Goal: Understand process/instructions: Learn how to perform a task or action

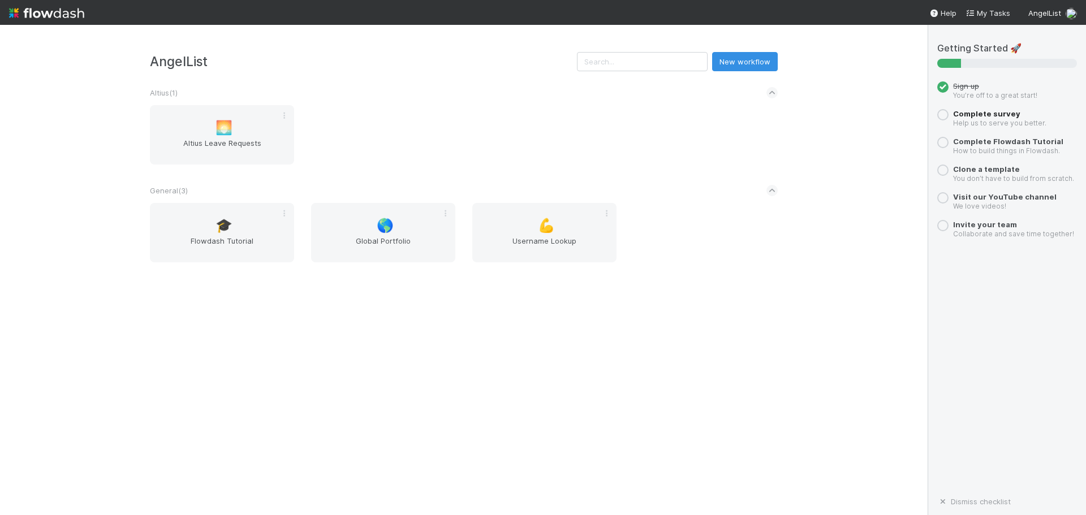
click at [979, 113] on span "Complete survey" at bounding box center [986, 113] width 67 height 9
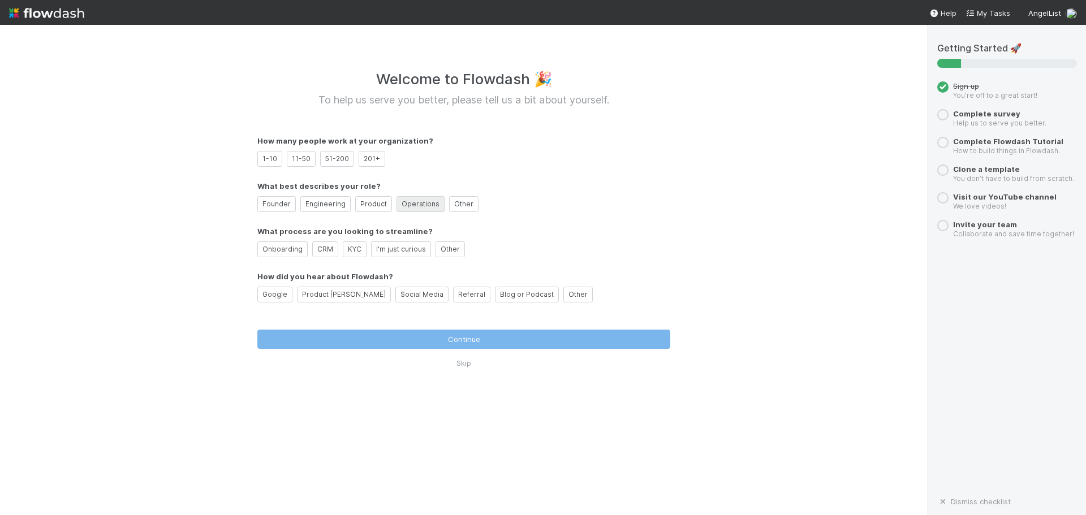
click at [405, 203] on label "Operations" at bounding box center [420, 204] width 48 height 16
click at [405, 203] on input "Operations" at bounding box center [405, 202] width 7 height 7
radio input "true"
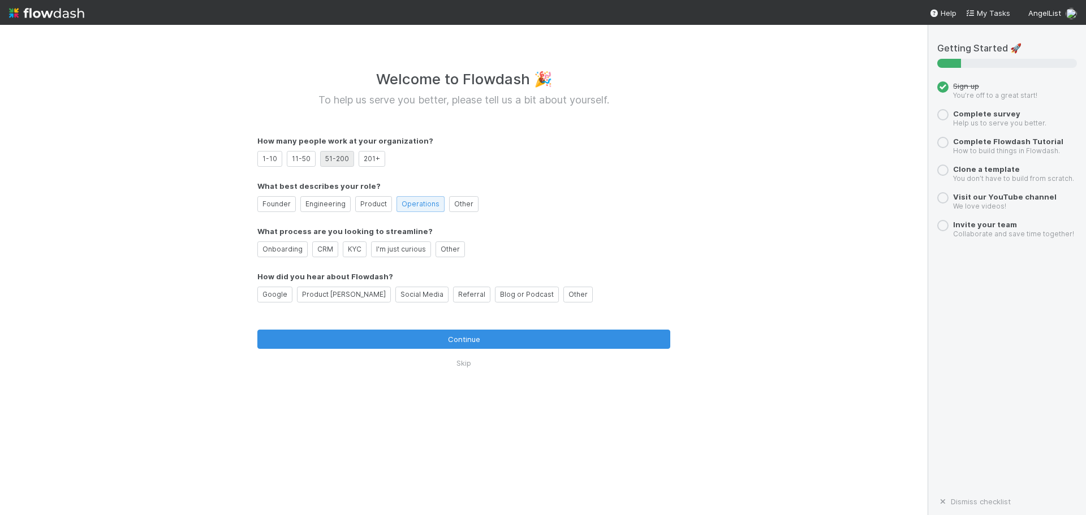
click at [343, 157] on label "51-200" at bounding box center [337, 159] width 34 height 16
click at [333, 157] on input "51-200" at bounding box center [328, 157] width 7 height 7
radio input "true"
click at [389, 249] on label "I'm just curious" at bounding box center [401, 249] width 60 height 16
click at [383, 249] on input "I'm just curious" at bounding box center [379, 247] width 7 height 7
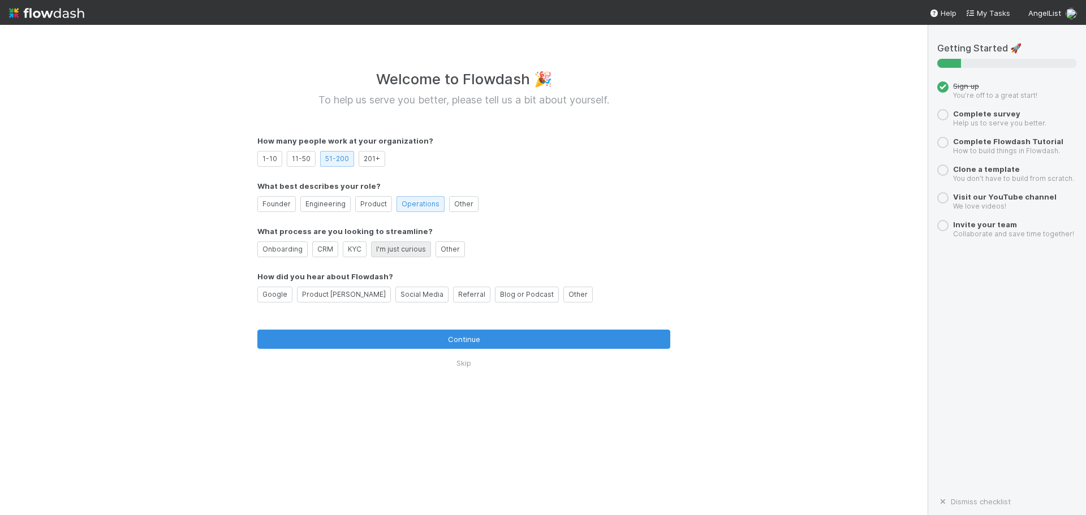
radio input "true"
click at [563, 296] on label "Other" at bounding box center [577, 295] width 29 height 16
click at [568, 296] on input "Other" at bounding box center [571, 293] width 7 height 7
radio input "true"
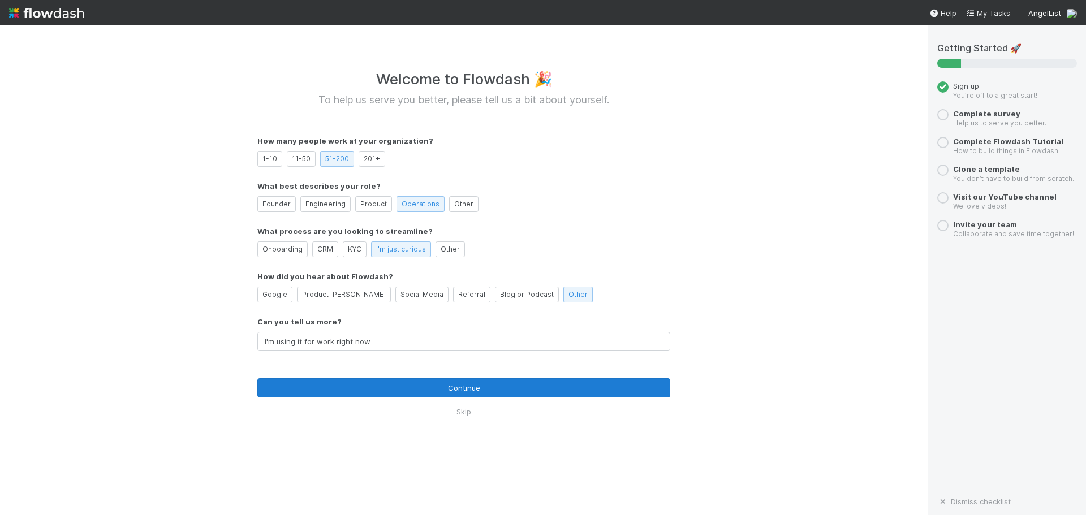
type input "I'm using it for work right now"
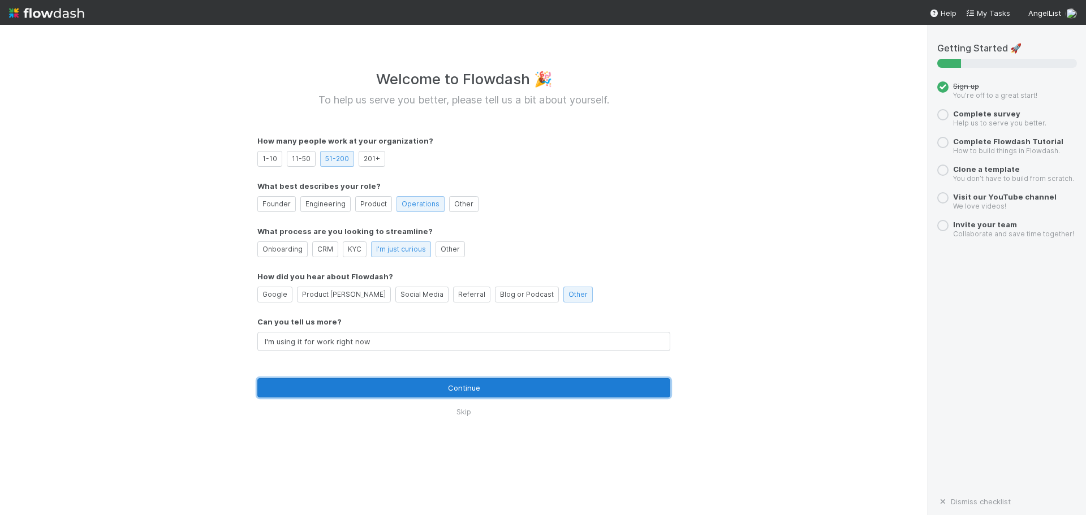
click at [497, 389] on button "Continue" at bounding box center [463, 387] width 413 height 19
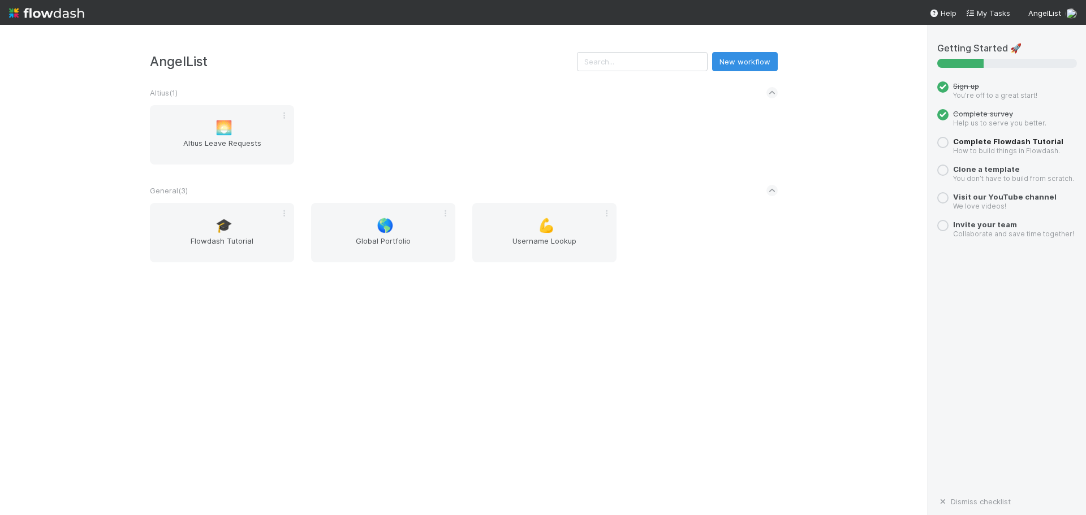
click at [999, 142] on span "Complete Flowdash Tutorial" at bounding box center [1008, 141] width 110 height 9
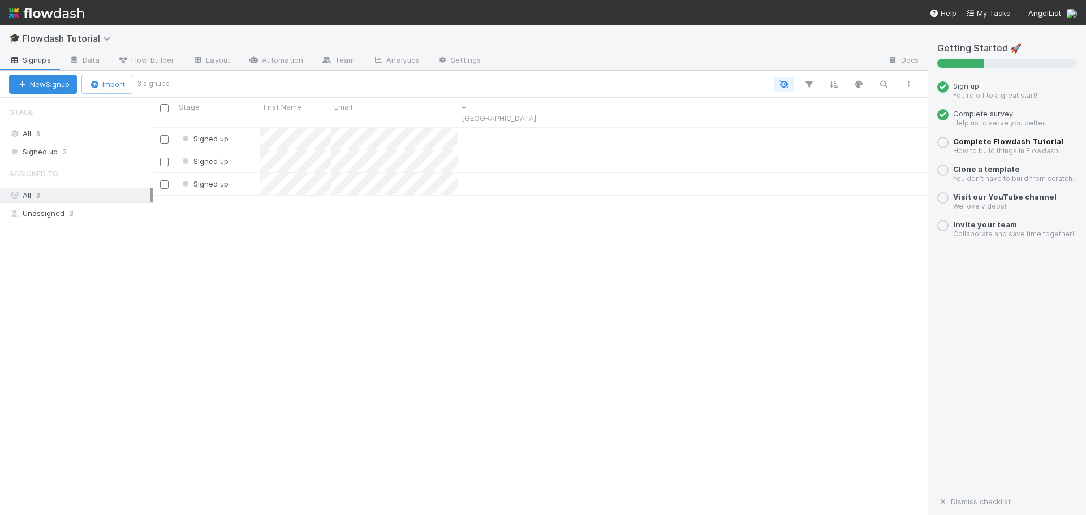
scroll to position [389, 766]
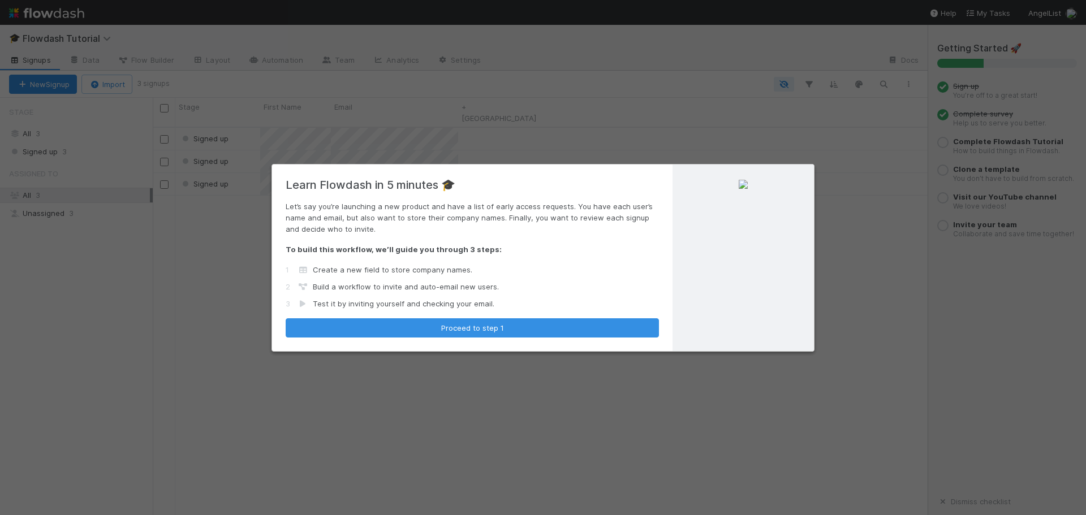
click at [864, 192] on div "Learn Flowdash in 5 minutes 🎓 Let’s say you’re launching a new product and have…" at bounding box center [543, 257] width 1086 height 515
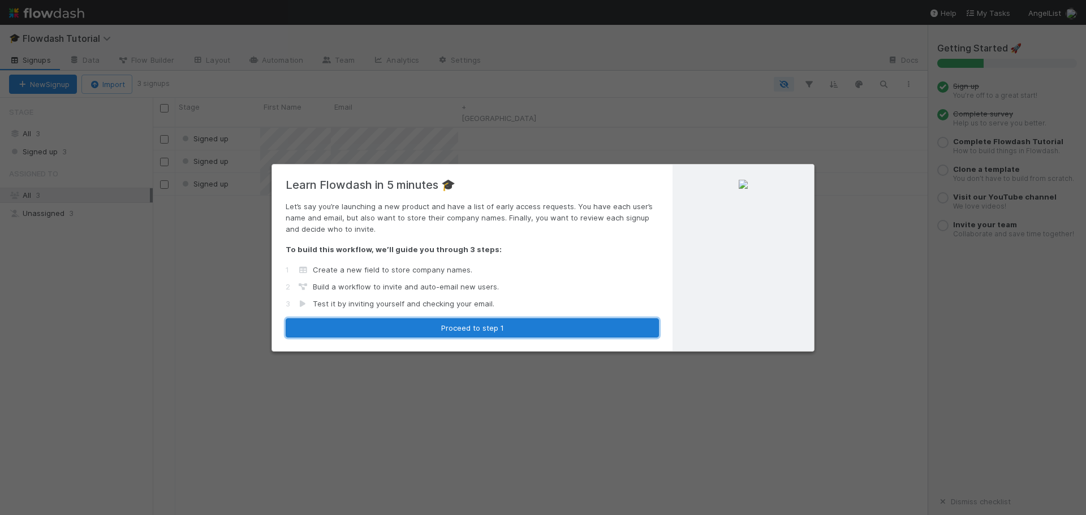
click at [510, 330] on button "Proceed to step 1" at bounding box center [472, 327] width 373 height 19
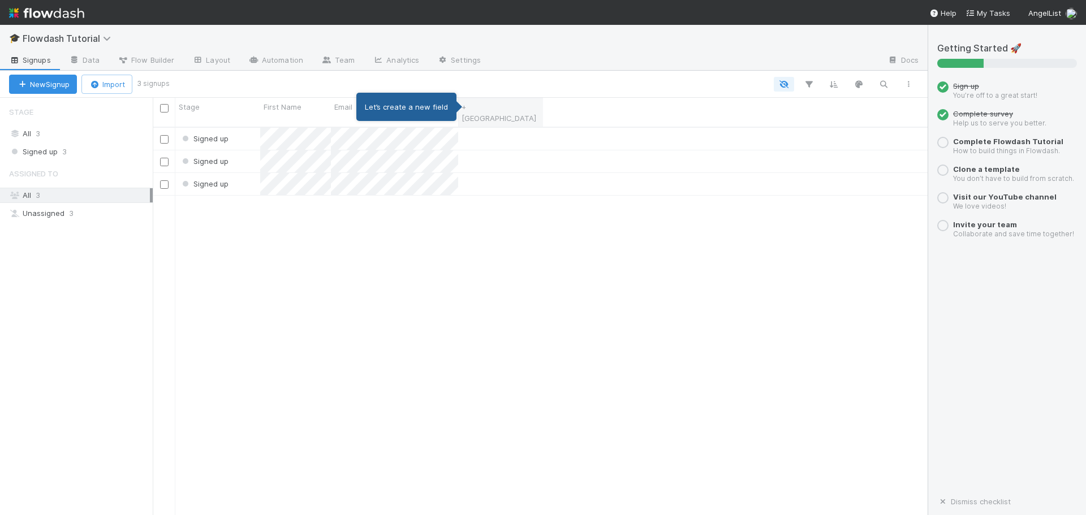
click at [482, 109] on link "+ [GEOGRAPHIC_DATA]" at bounding box center [498, 112] width 75 height 20
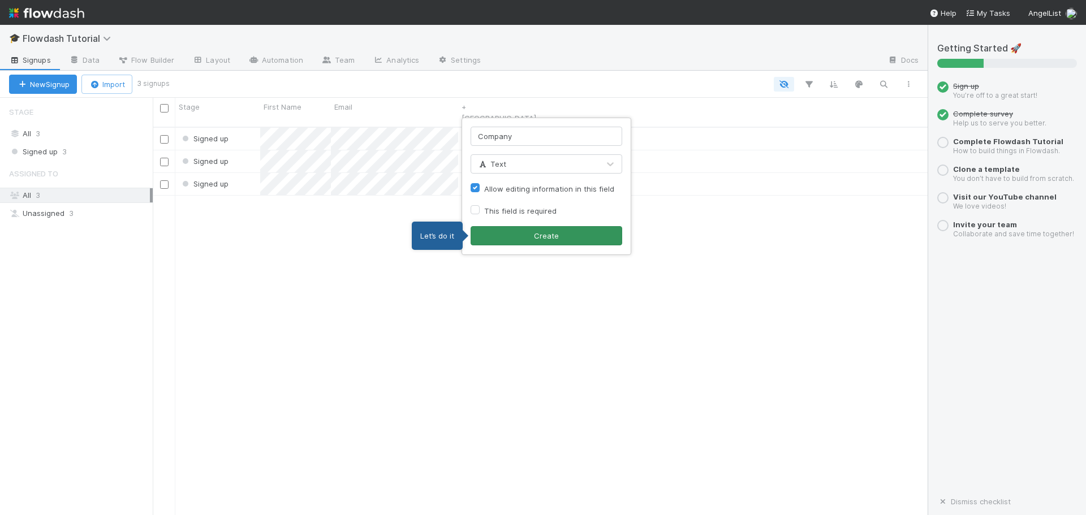
type input "Company"
click at [556, 243] on button "Create" at bounding box center [547, 235] width 152 height 19
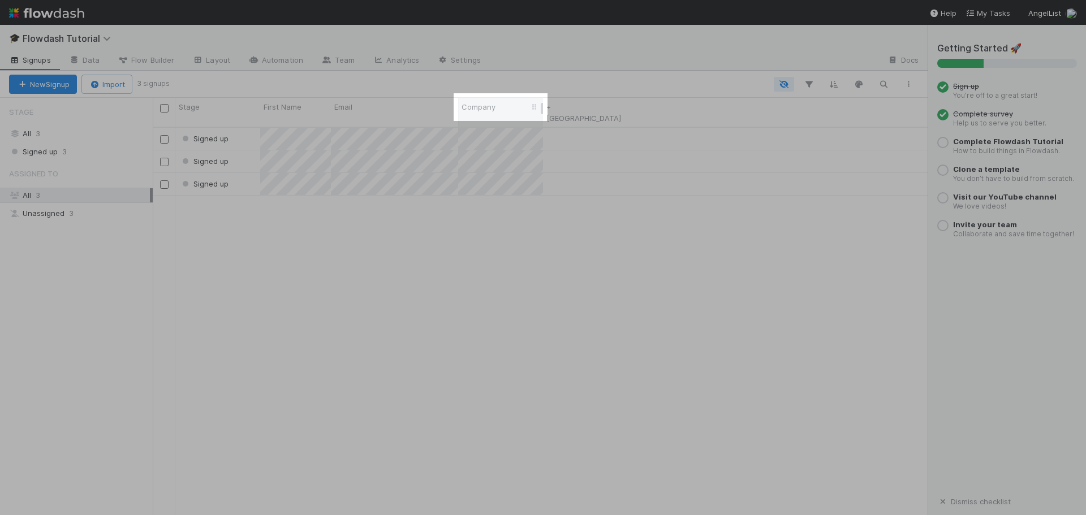
click at [491, 110] on span "Company" at bounding box center [478, 106] width 34 height 11
click at [508, 111] on div "Sort A → Z Sort Z → A Hide Edit field Delete field" at bounding box center [543, 257] width 1086 height 515
click at [531, 105] on div "Stage First Name Email Company + [GEOGRAPHIC_DATA]" at bounding box center [390, 112] width 475 height 29
click at [512, 113] on div "Company" at bounding box center [500, 106] width 79 height 11
click at [664, 231] on div "Sort A → Z Sort Z → A Hide Edit field Delete field" at bounding box center [543, 257] width 1086 height 515
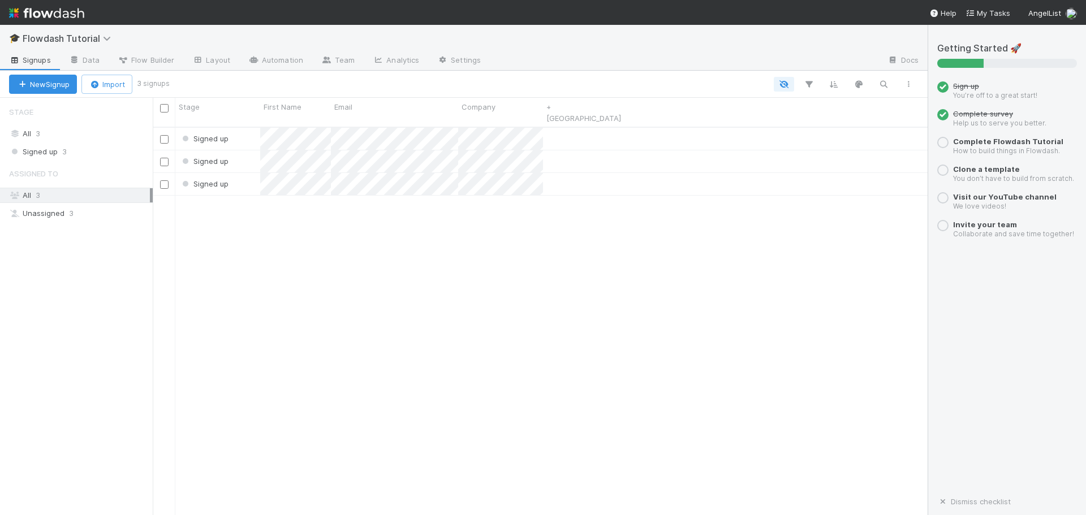
scroll to position [389, 766]
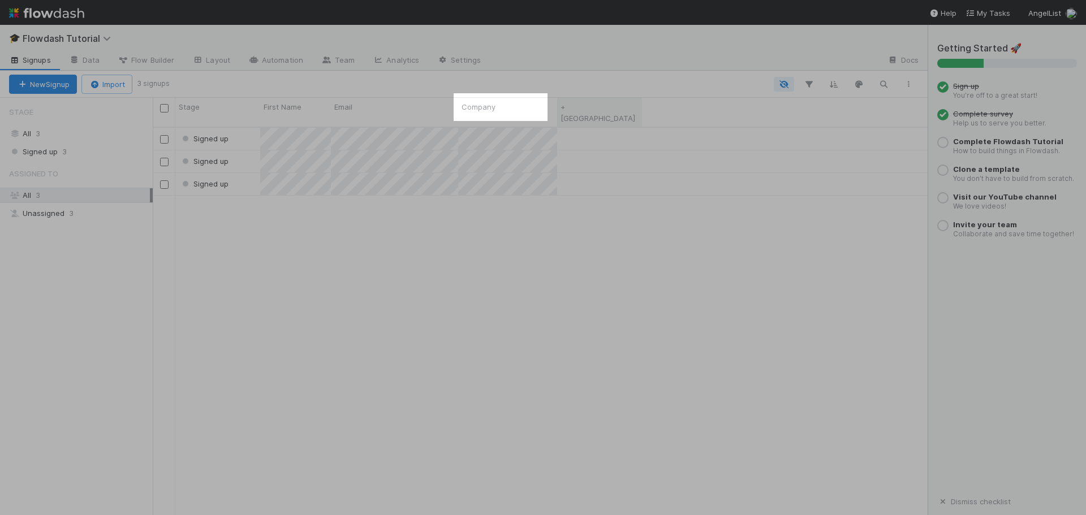
drag, startPoint x: 542, startPoint y: 109, endPoint x: 556, endPoint y: 107, distance: 14.2
click at [557, 107] on div at bounding box center [557, 112] width 0 height 28
drag, startPoint x: 555, startPoint y: 108, endPoint x: 563, endPoint y: 107, distance: 7.9
click at [563, 107] on div at bounding box center [564, 108] width 2 height 11
drag, startPoint x: 564, startPoint y: 107, endPoint x: 541, endPoint y: 107, distance: 23.2
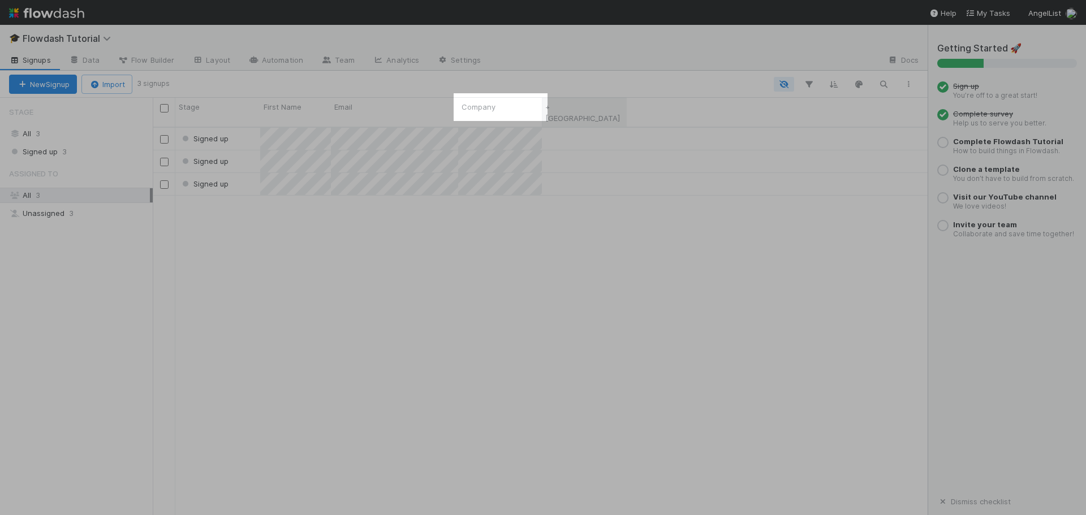
click at [542, 107] on div at bounding box center [542, 112] width 0 height 28
click at [493, 111] on span "Company" at bounding box center [478, 106] width 34 height 11
click at [651, 288] on div "Sort A → Z Sort Z → A Hide Edit field Delete field" at bounding box center [543, 257] width 1086 height 515
click at [993, 111] on span "Complete survey" at bounding box center [983, 113] width 60 height 9
click at [989, 145] on div "Complete Flowdash Tutorial How to build things in Flowdash." at bounding box center [1008, 146] width 110 height 19
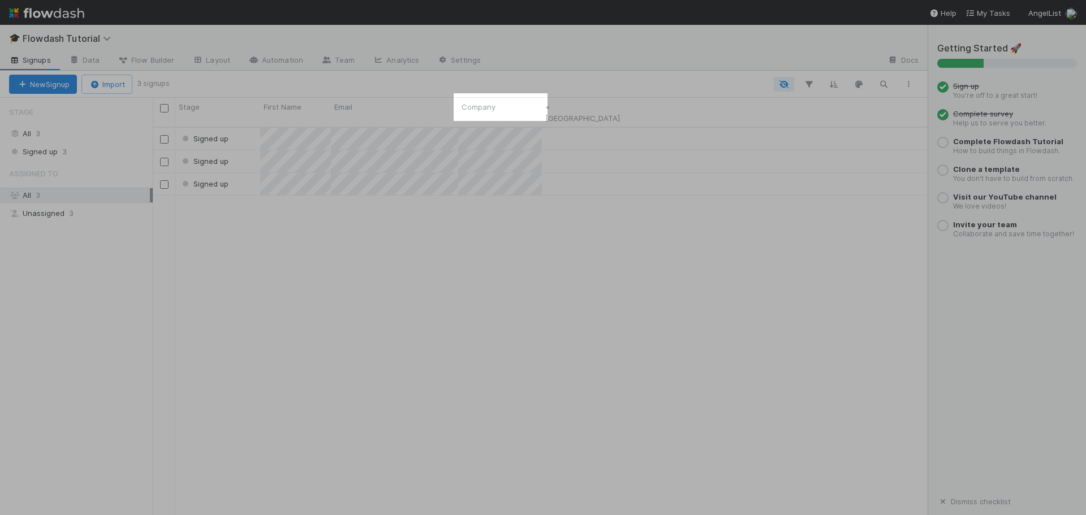
click at [507, 270] on div "Signed up Signed up Signed up" at bounding box center [540, 326] width 775 height 397
click at [470, 99] on div "Company" at bounding box center [500, 112] width 84 height 29
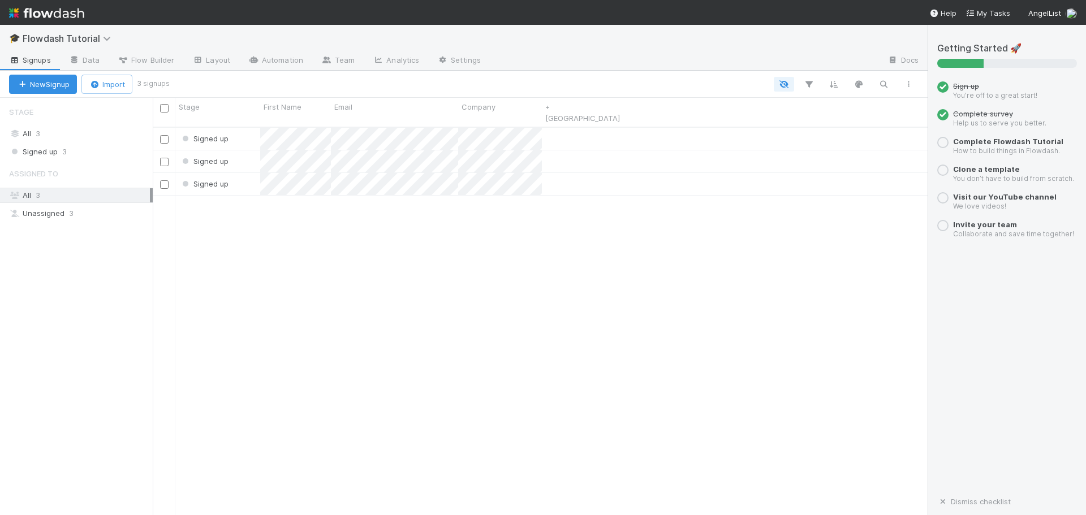
scroll to position [389, 766]
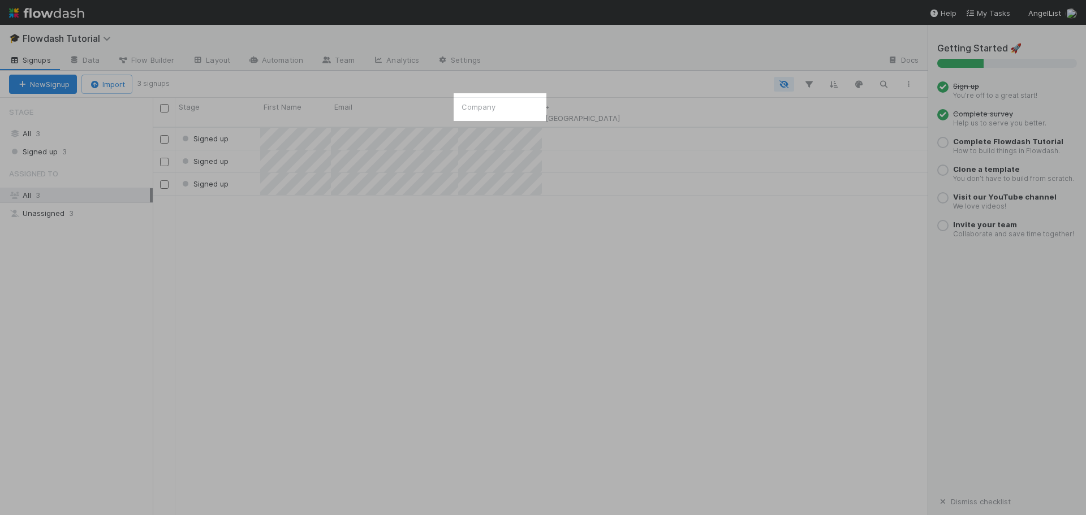
click at [1024, 96] on small "You’re off to a great start!" at bounding box center [995, 95] width 84 height 8
click at [584, 274] on div "Signed up Signed up Signed up" at bounding box center [540, 326] width 775 height 397
click at [783, 84] on icon "button" at bounding box center [783, 84] width 11 height 10
click at [783, 84] on div "Assigned To Stage First Name Email Created On Updated On Company" at bounding box center [543, 257] width 1086 height 515
click at [539, 291] on div "Signed up Signed up Signed up" at bounding box center [540, 326] width 775 height 397
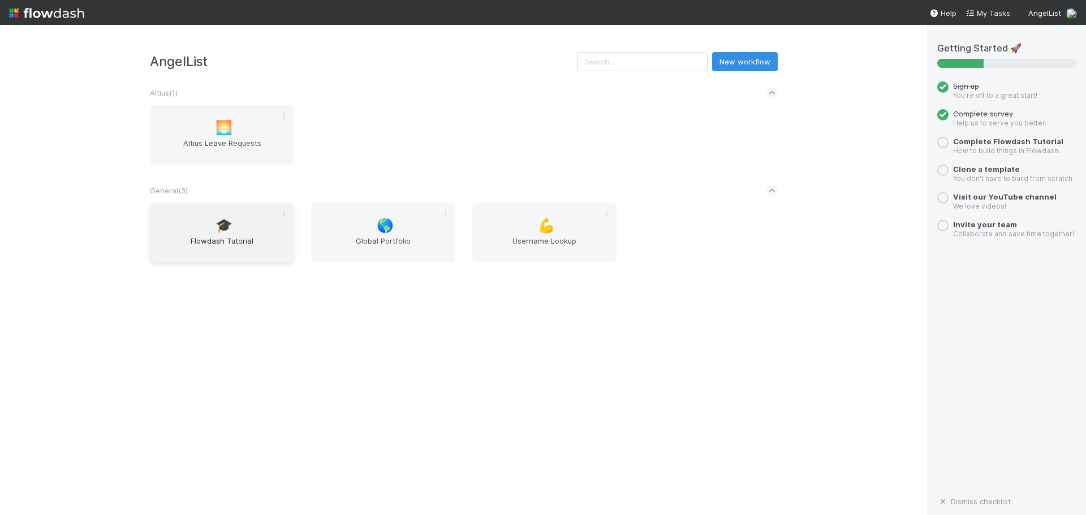
click at [240, 243] on span "Flowdash Tutorial" at bounding box center [221, 246] width 135 height 23
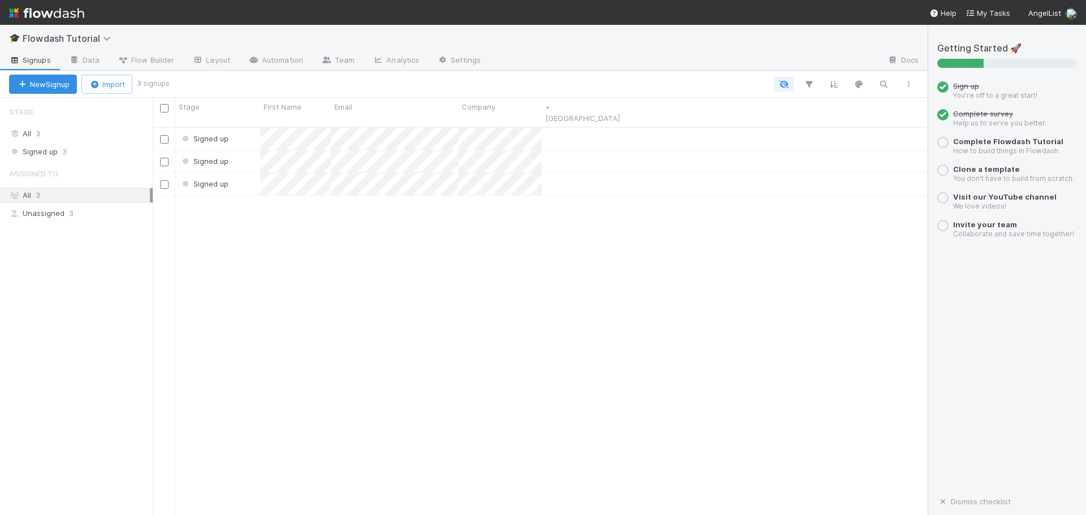
scroll to position [389, 766]
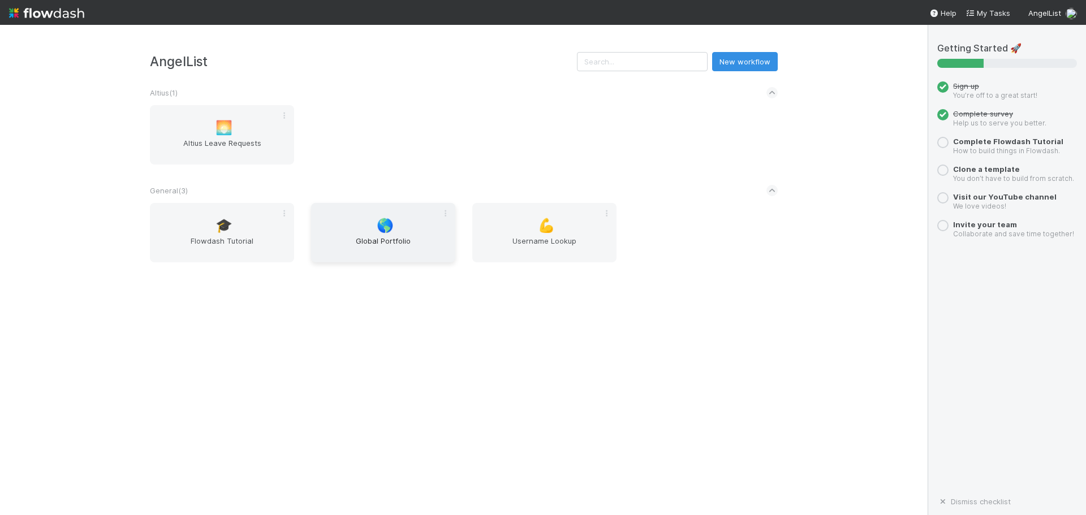
click at [395, 250] on span "Global Portfolio" at bounding box center [383, 246] width 135 height 23
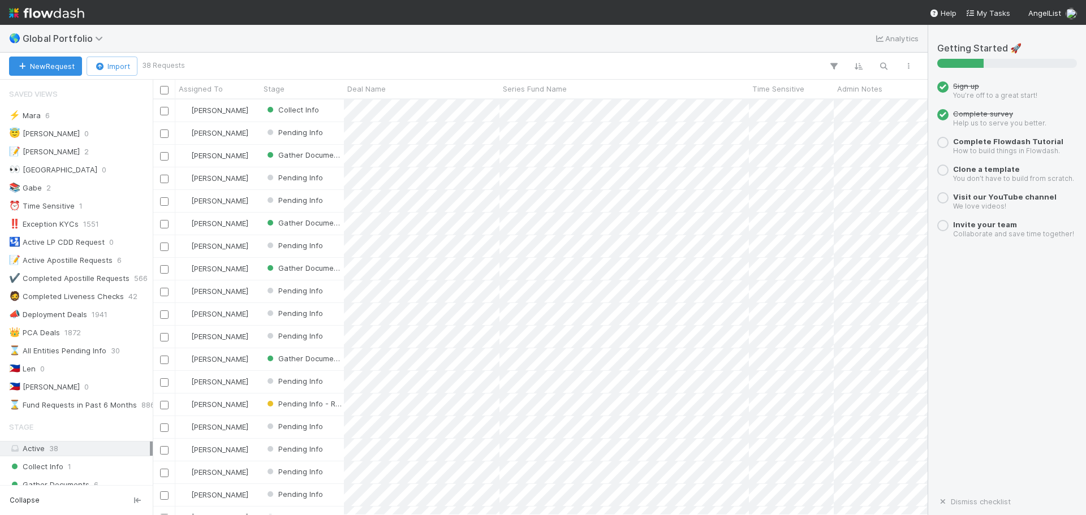
scroll to position [407, 766]
